Goal: Task Accomplishment & Management: Manage account settings

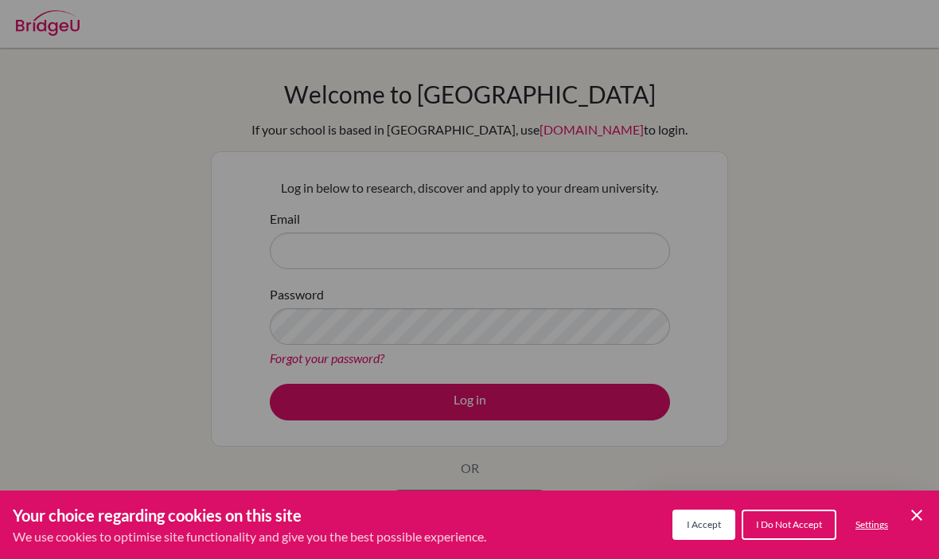
click at [918, 514] on icon "Save and close" at bounding box center [916, 514] width 11 height 11
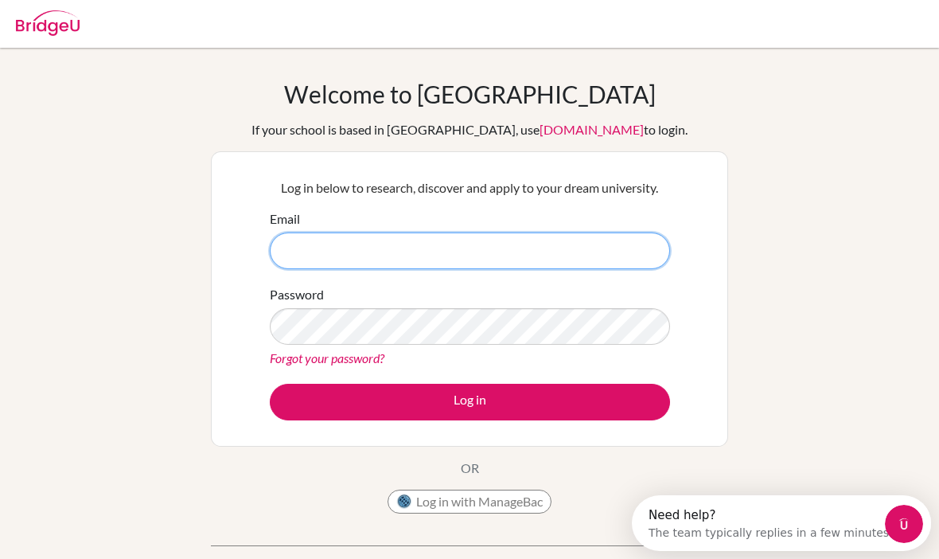
click at [410, 232] on input "Email" at bounding box center [470, 250] width 400 height 37
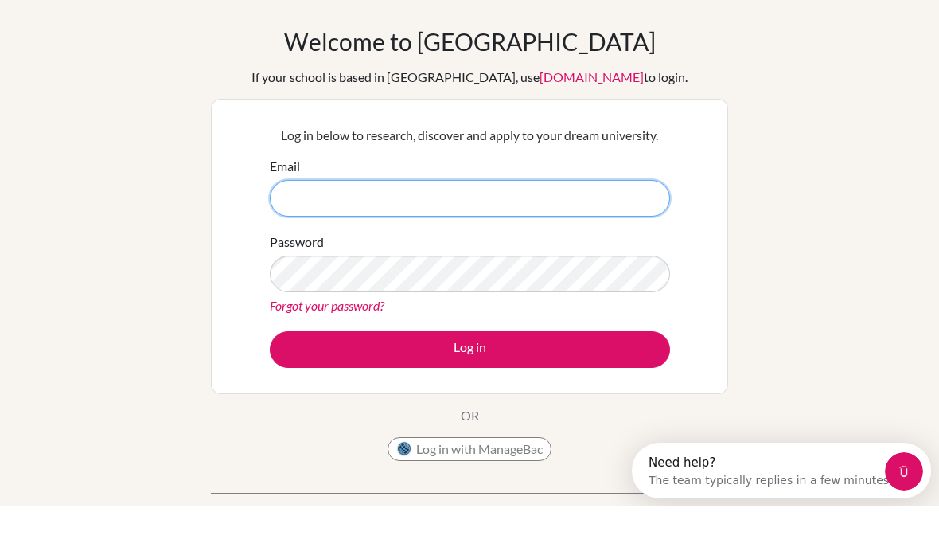
click at [462, 232] on input "Email" at bounding box center [470, 250] width 400 height 37
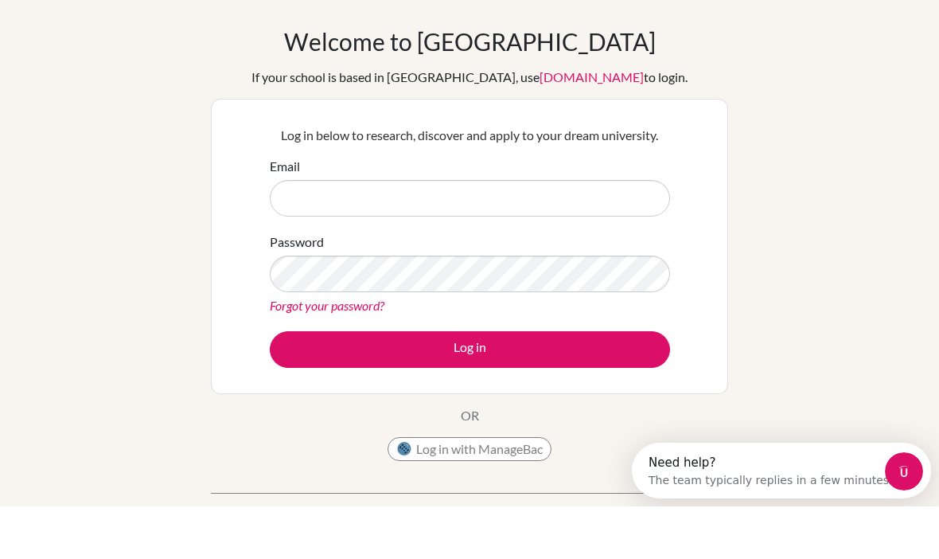
click at [430, 489] on button "Log in with ManageBac" at bounding box center [470, 501] width 164 height 24
click at [437, 489] on button "Log in with ManageBac" at bounding box center [470, 501] width 164 height 24
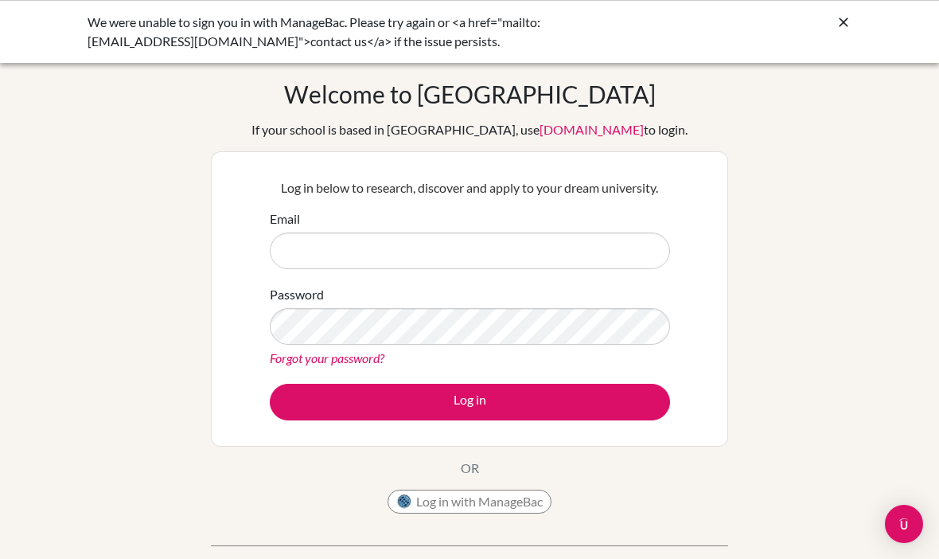
scroll to position [26, 0]
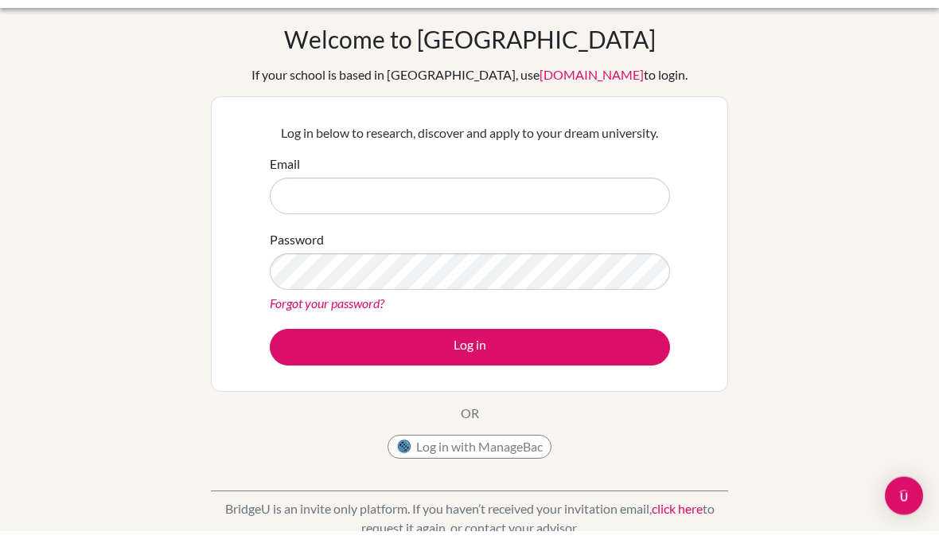
click at [543, 473] on button "Log in with ManageBac" at bounding box center [470, 475] width 164 height 24
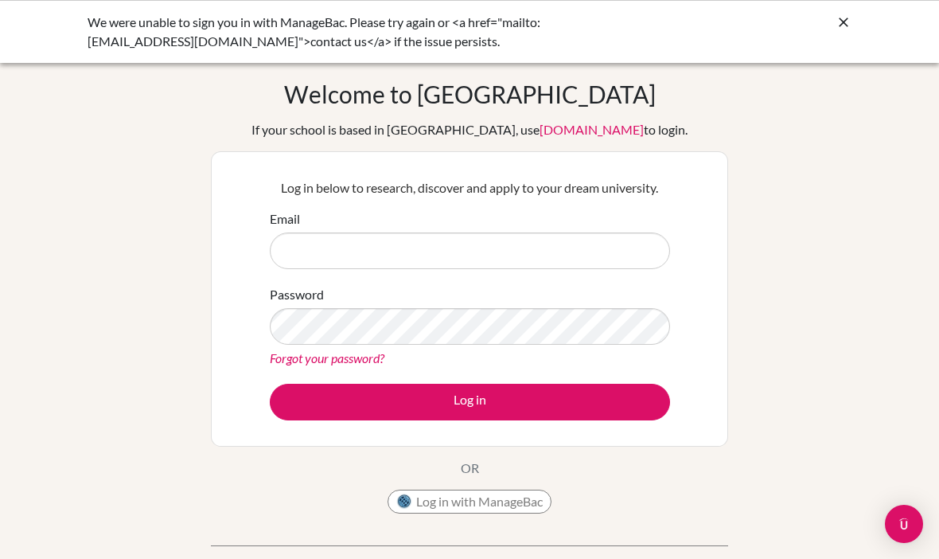
click at [450, 268] on input "Email" at bounding box center [470, 250] width 400 height 37
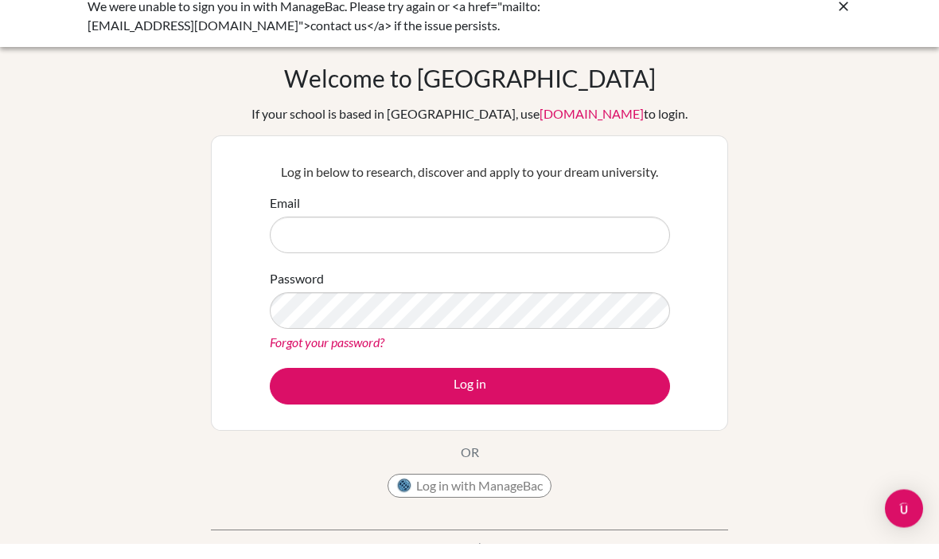
scroll to position [57, 0]
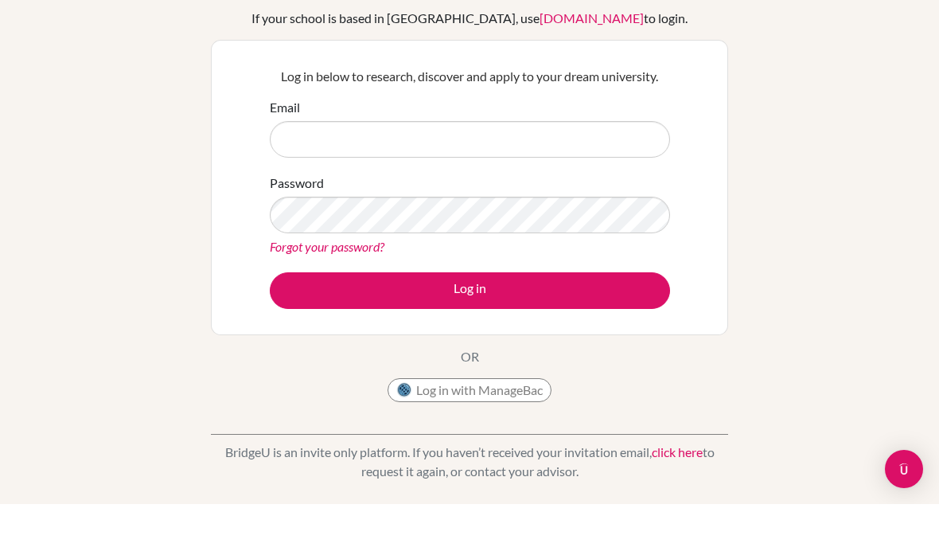
click at [515, 433] on button "Log in with ManageBac" at bounding box center [470, 445] width 164 height 24
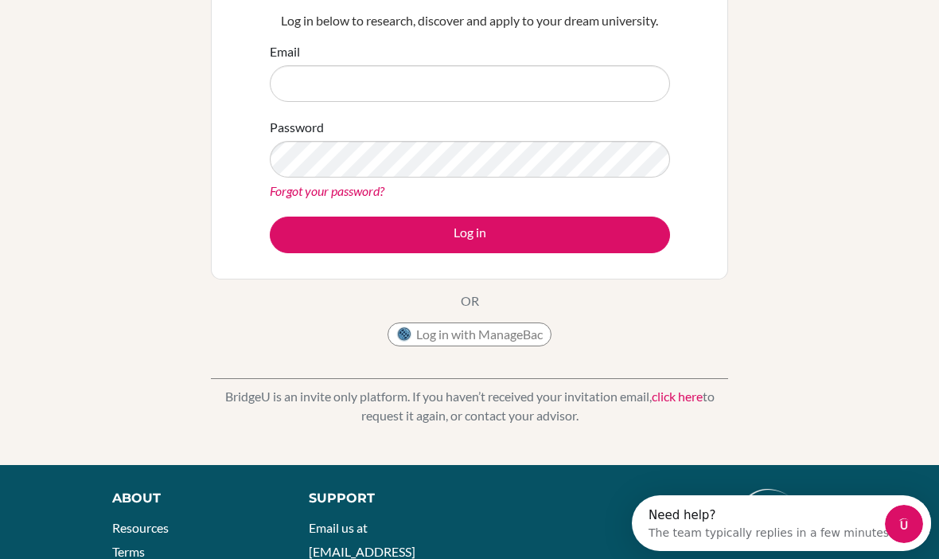
scroll to position [0, 0]
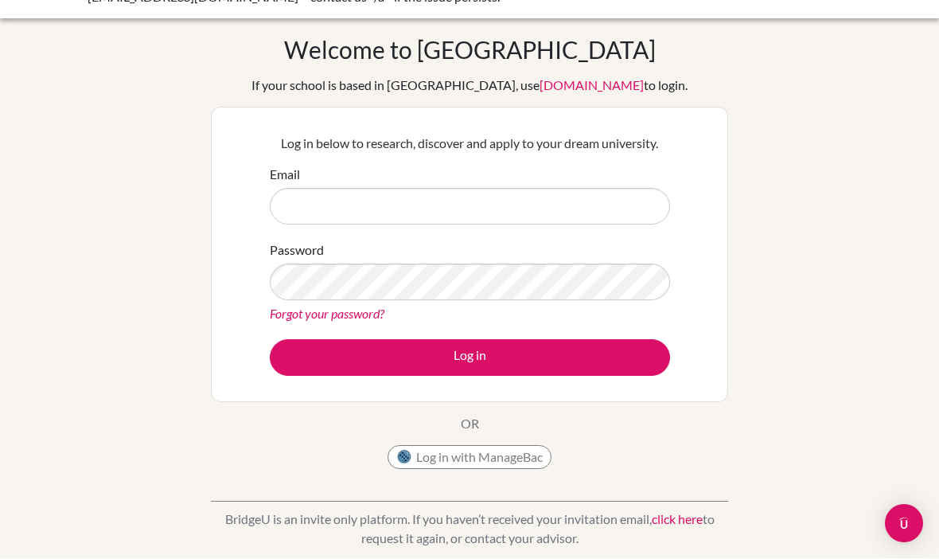
click at [545, 463] on button "Log in with ManageBac" at bounding box center [470, 458] width 164 height 24
click at [526, 450] on button "Log in with ManageBac" at bounding box center [470, 457] width 164 height 24
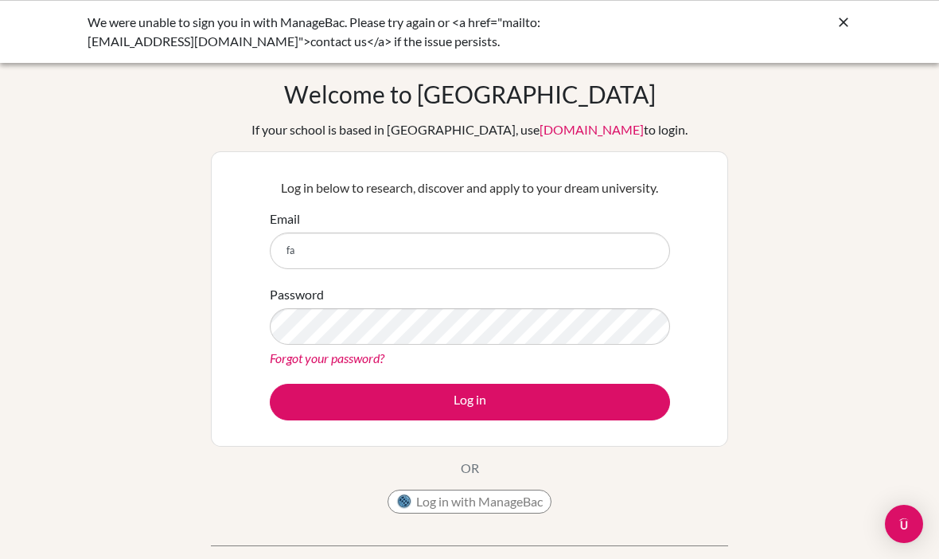
type input "f"
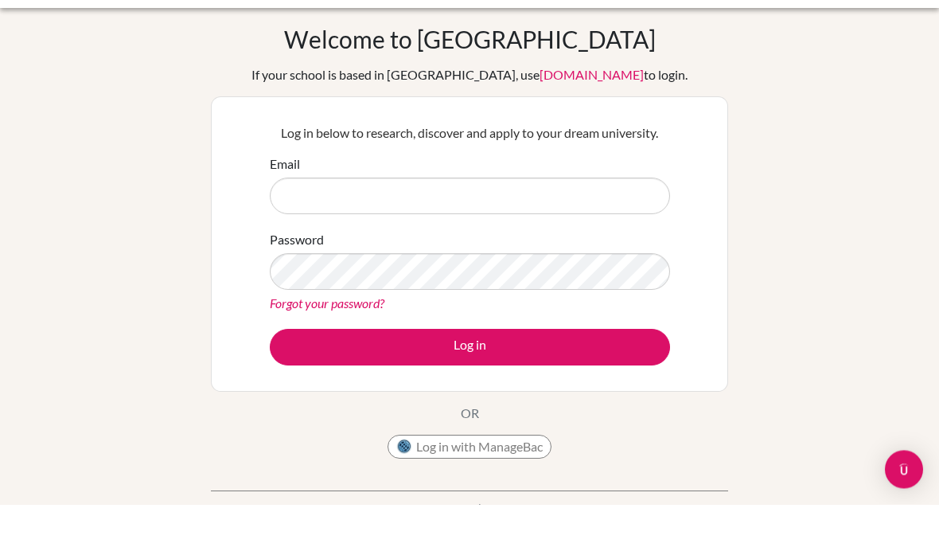
scroll to position [4, 0]
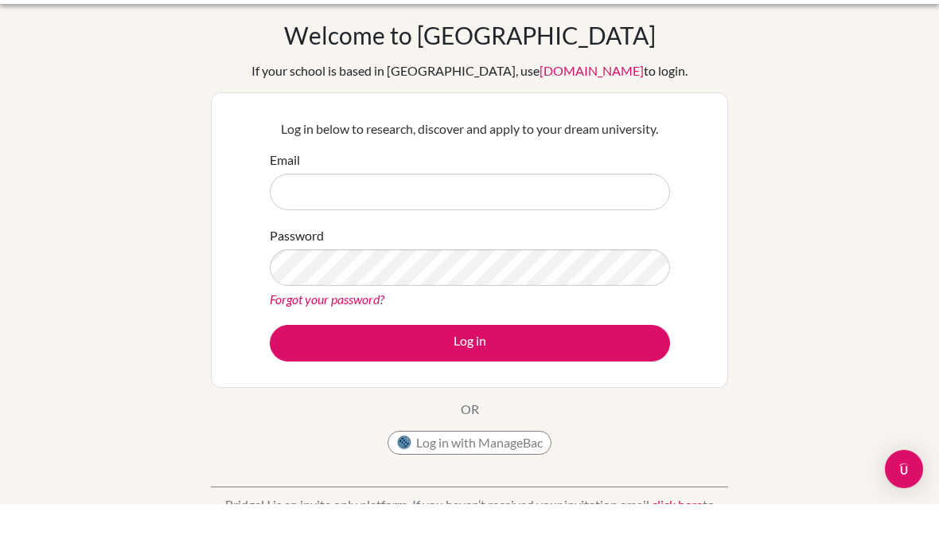
drag, startPoint x: 511, startPoint y: 447, endPoint x: 512, endPoint y: 433, distance: 13.6
click at [512, 486] on button "Log in with ManageBac" at bounding box center [470, 498] width 164 height 24
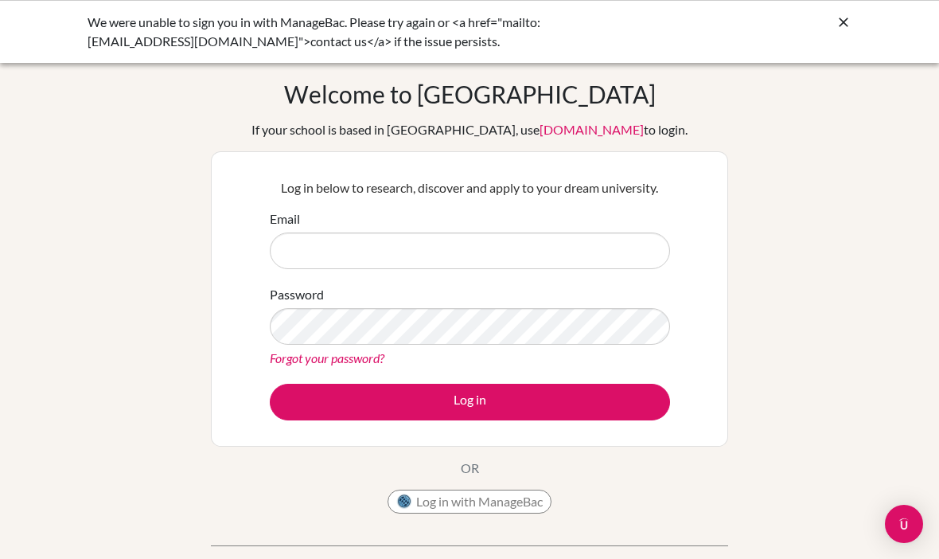
click at [424, 250] on input "Email" at bounding box center [470, 250] width 400 height 37
type input "fernanda.costa.2027@pupil.stfrancis.com.br"
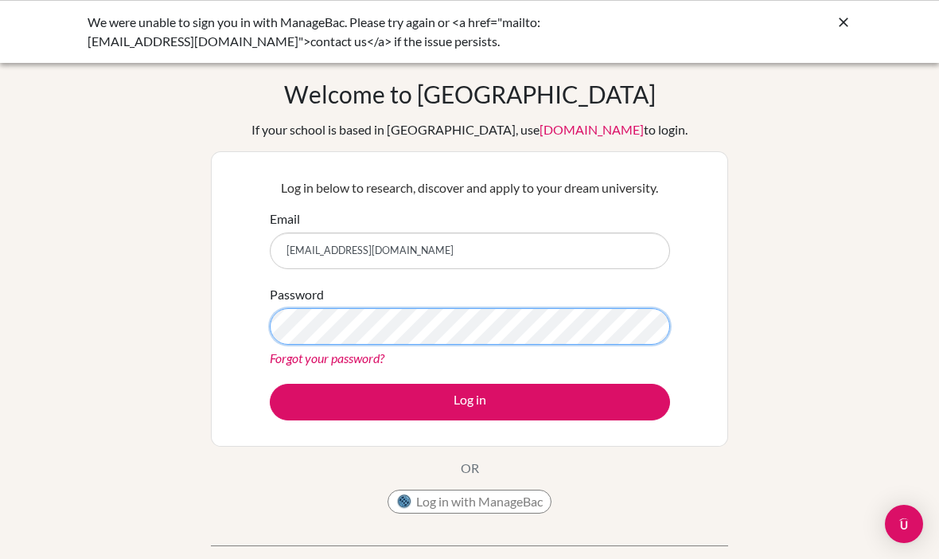
click at [470, 401] on button "Log in" at bounding box center [470, 402] width 400 height 37
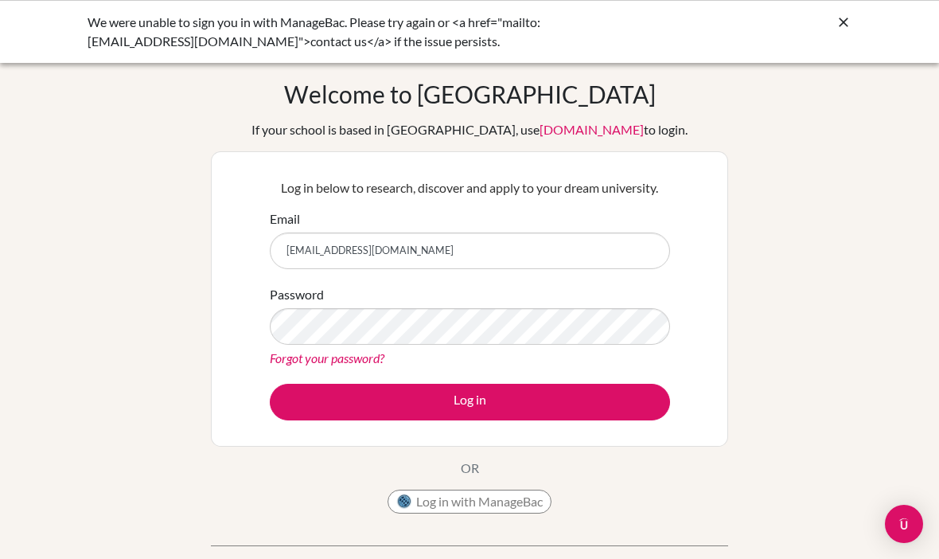
click at [352, 367] on div "Forgot your password?" at bounding box center [470, 358] width 400 height 19
click at [346, 362] on link "Forgot your password?" at bounding box center [327, 357] width 115 height 15
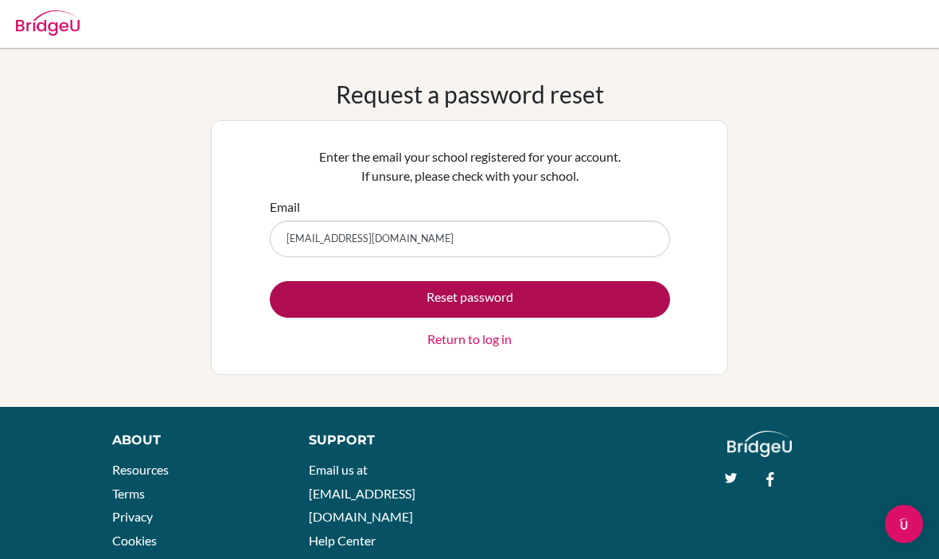
type input "fernanda.costa.2027@pupil.stfrancis.com.br"
click at [475, 293] on button "Reset password" at bounding box center [470, 299] width 400 height 37
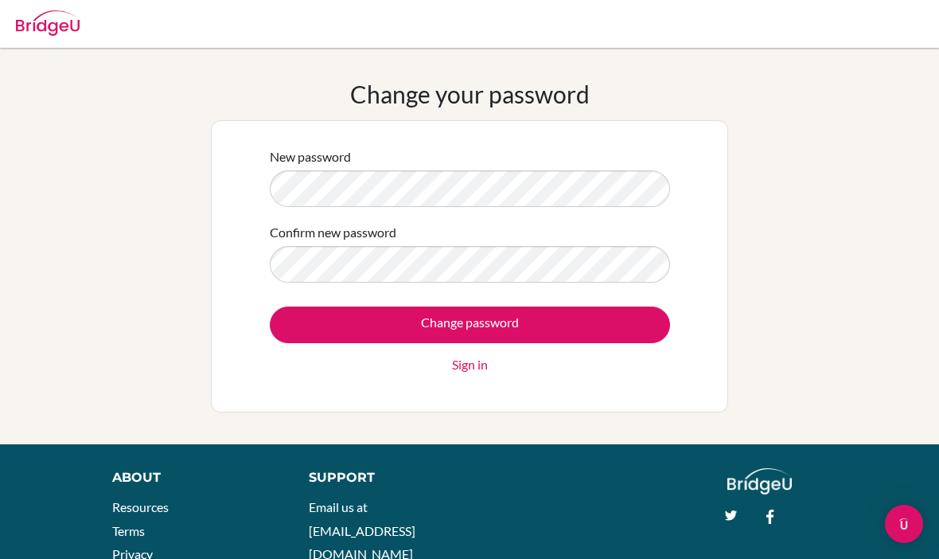
click at [312, 288] on form "New password Confirm new password Change password Sign in" at bounding box center [470, 260] width 400 height 227
click at [312, 283] on form "New password Confirm new password Change password Sign in" at bounding box center [470, 260] width 400 height 227
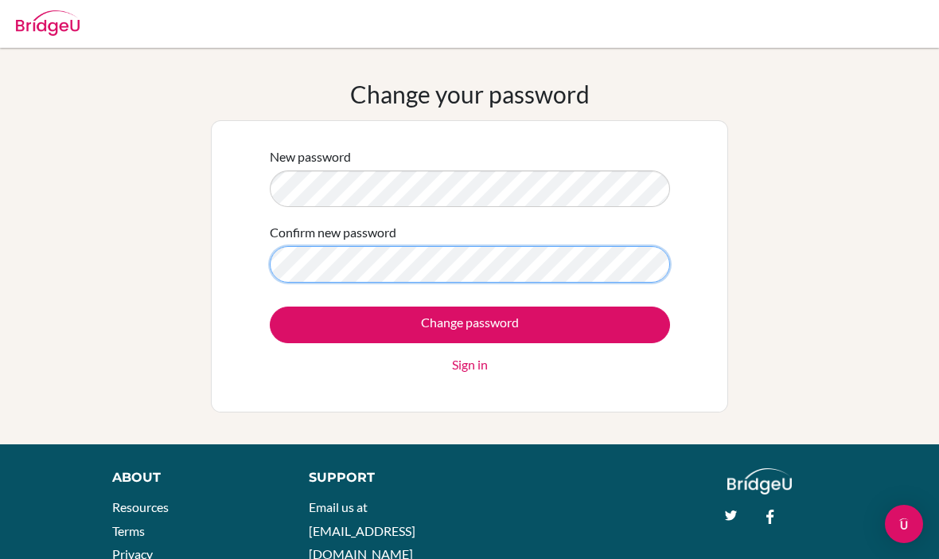
click at [470, 324] on input "Change password" at bounding box center [470, 324] width 400 height 37
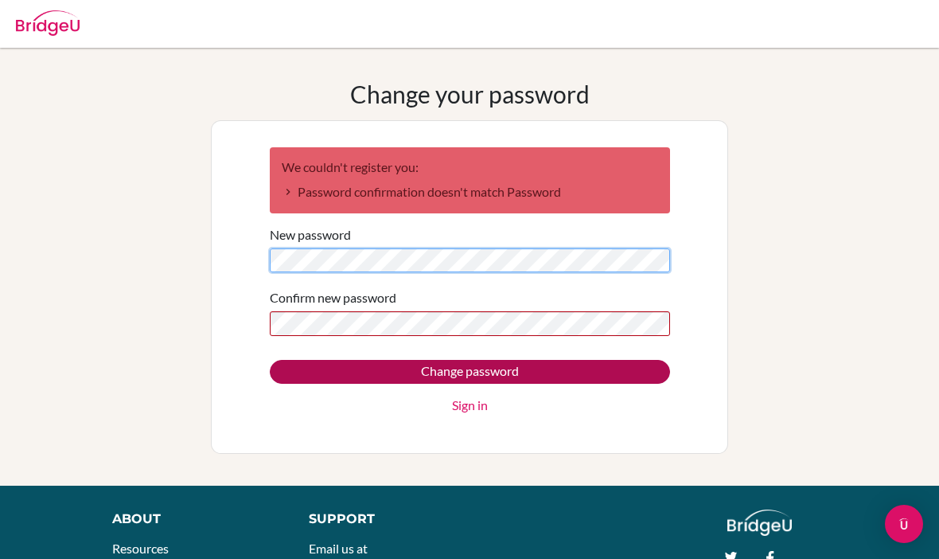
click at [335, 263] on form "We couldn't register you: Password confirmation doesn't match Password New pass…" at bounding box center [470, 281] width 400 height 268
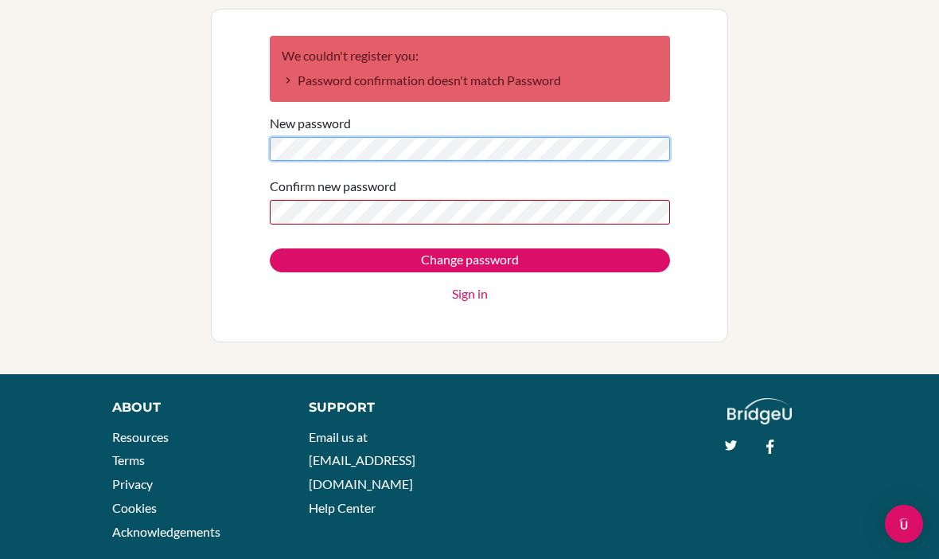
scroll to position [111, 0]
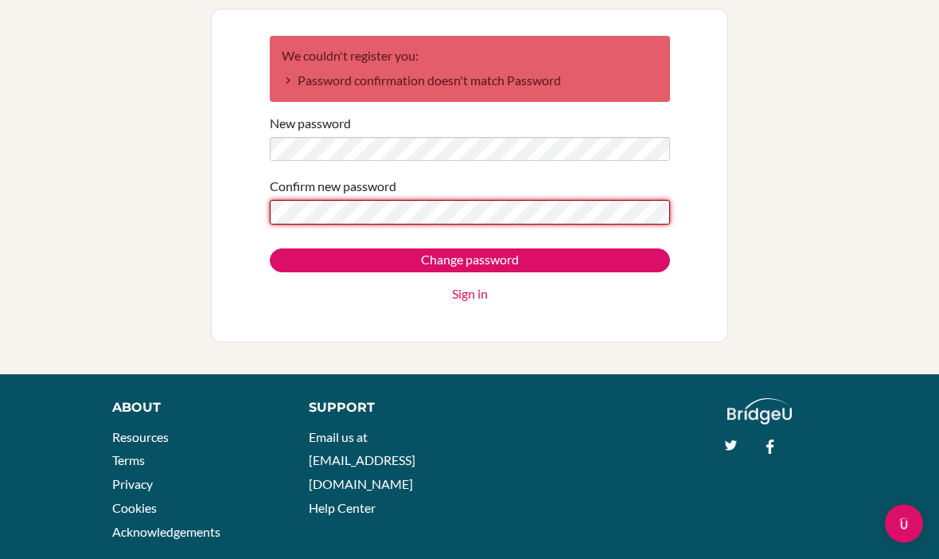
click at [470, 260] on input "Change password" at bounding box center [470, 261] width 400 height 24
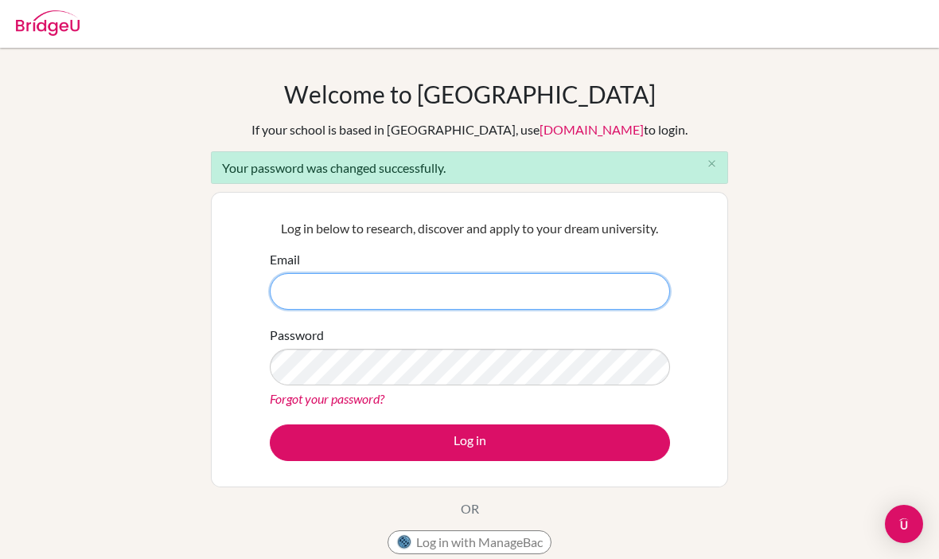
type input "[EMAIL_ADDRESS][DOMAIN_NAME]"
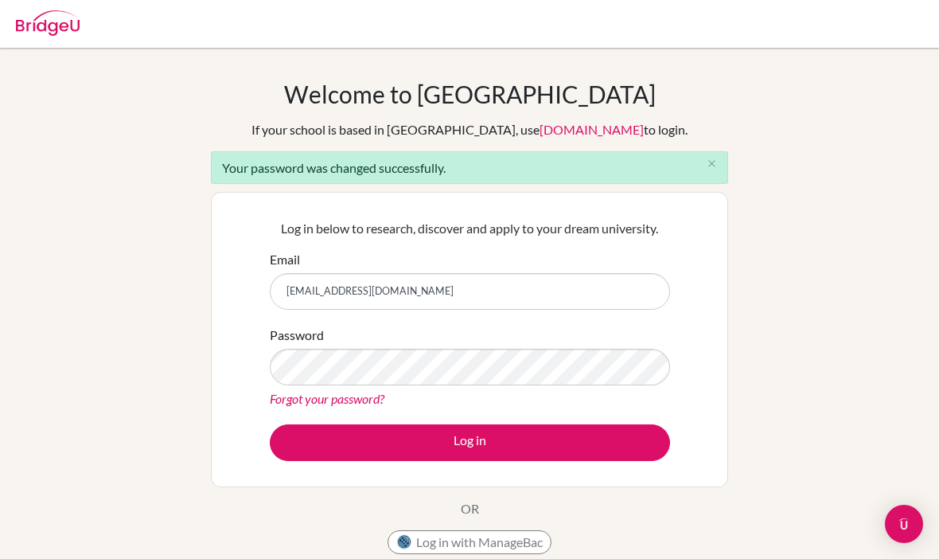
click at [470, 442] on button "Log in" at bounding box center [470, 442] width 400 height 37
